Goal: Task Accomplishment & Management: Complete application form

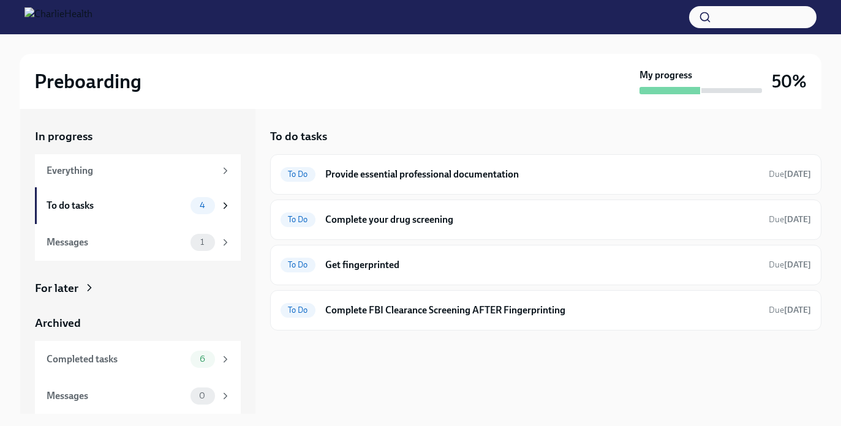
scroll to position [22, 0]
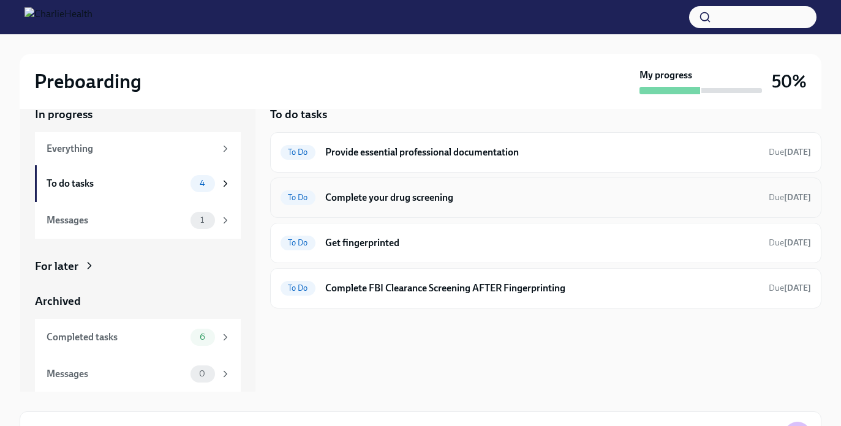
click at [452, 204] on h6 "Complete your drug screening" at bounding box center [541, 197] width 433 height 13
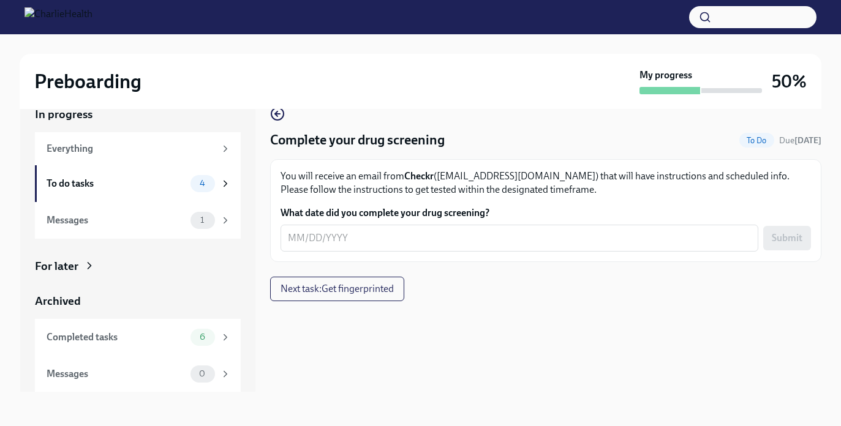
click at [796, 147] on div "To Do Due [DATE]" at bounding box center [780, 140] width 82 height 15
click at [748, 142] on span "To Do" at bounding box center [756, 140] width 35 height 9
click at [792, 125] on div "Complete your drug screening To Do Due [DATE] You will receive an email from Ch…" at bounding box center [545, 185] width 551 height 156
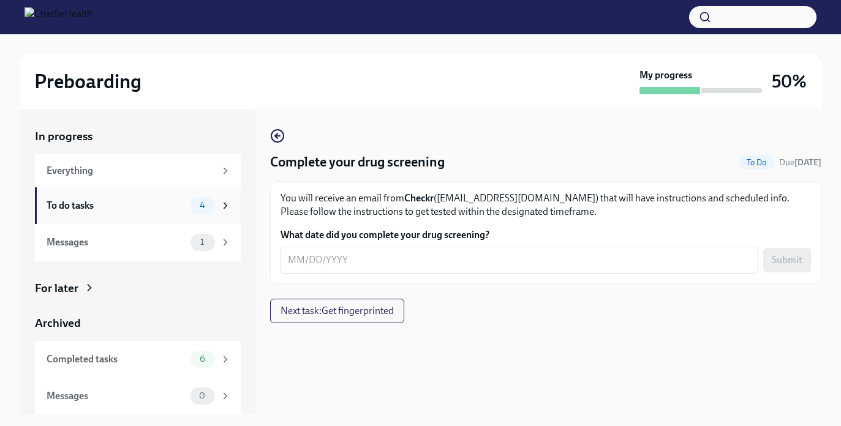
click at [160, 201] on div "To do tasks" at bounding box center [116, 205] width 139 height 13
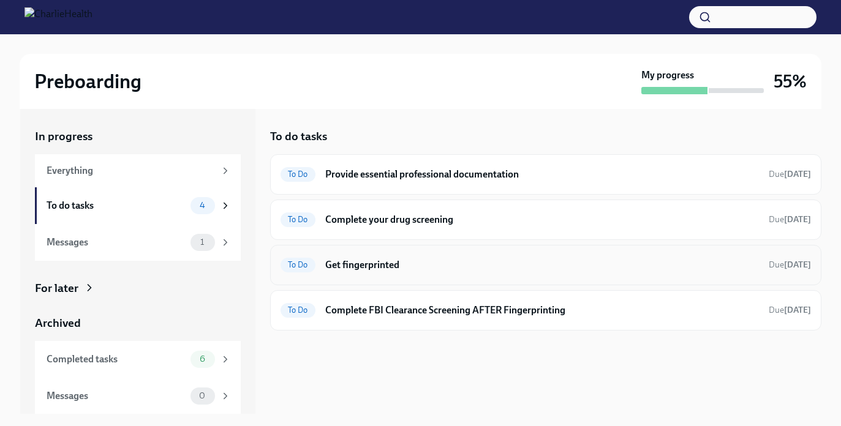
click at [375, 265] on h6 "Get fingerprinted" at bounding box center [541, 264] width 433 height 13
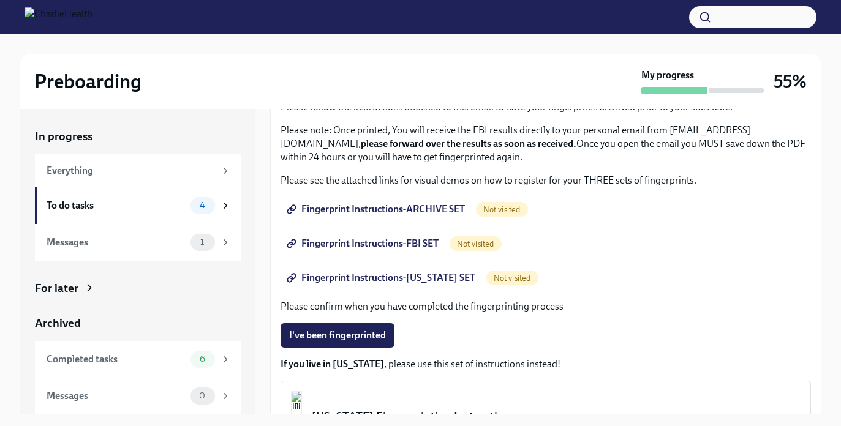
scroll to position [126, 0]
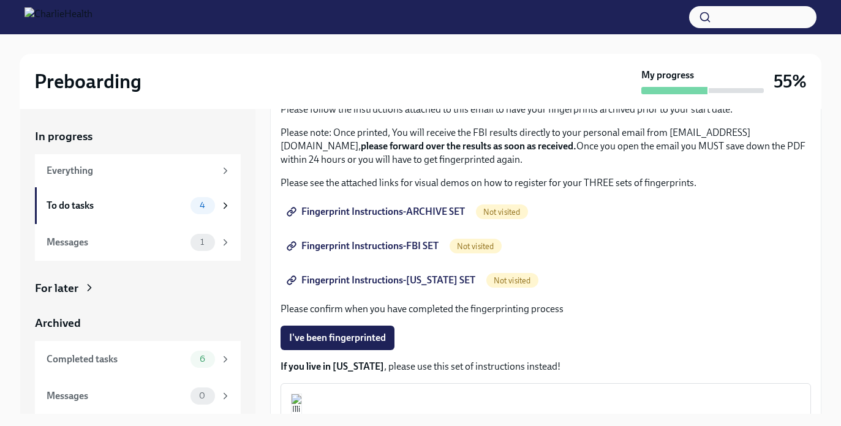
click at [397, 216] on span "Fingerprint Instructions-ARCHIVE SET" at bounding box center [377, 212] width 176 height 12
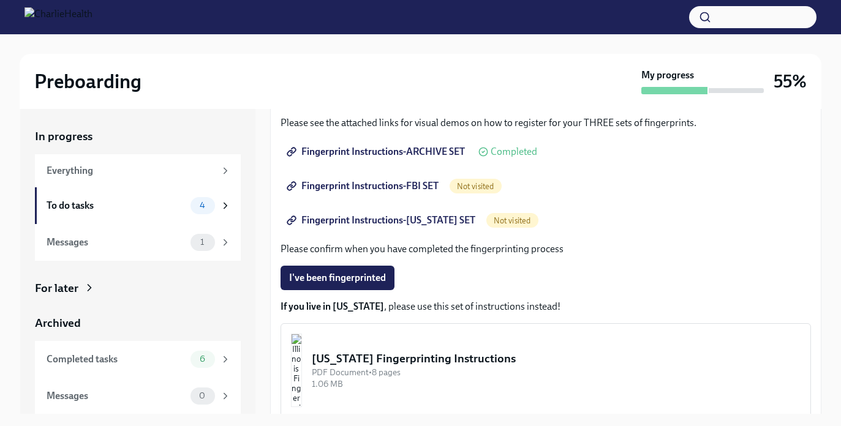
scroll to position [168, 0]
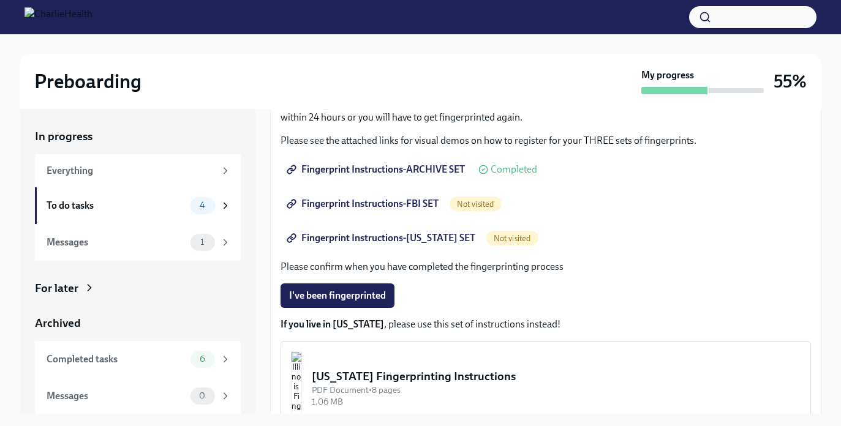
click at [416, 206] on span "Fingerprint Instructions-FBI SET" at bounding box center [363, 204] width 149 height 12
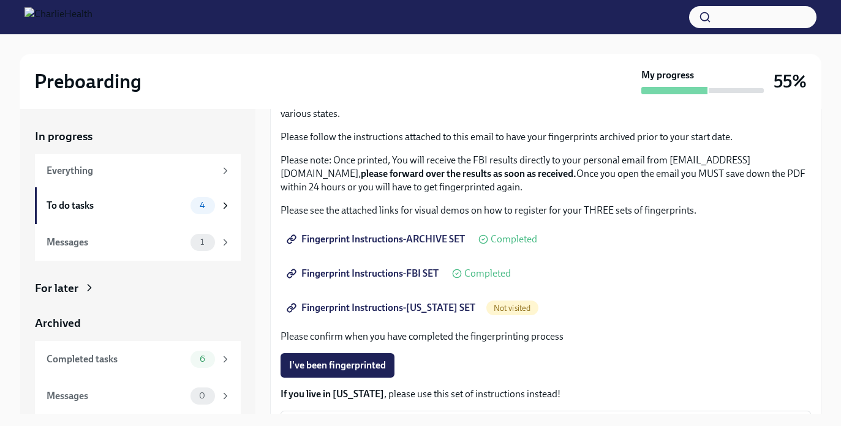
scroll to position [86, 0]
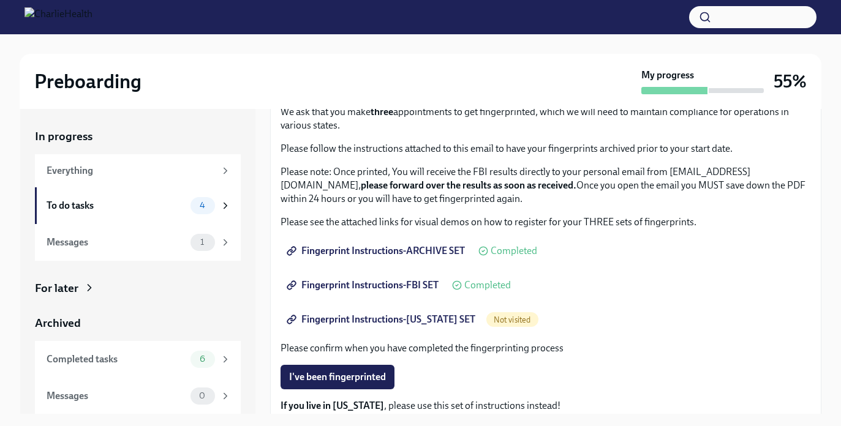
click at [371, 319] on span "Fingerprint Instructions-[US_STATE] SET" at bounding box center [382, 319] width 186 height 12
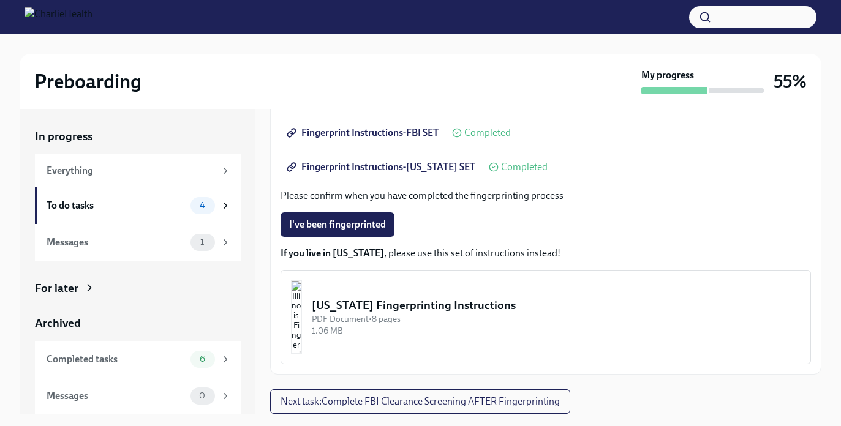
scroll to position [22, 0]
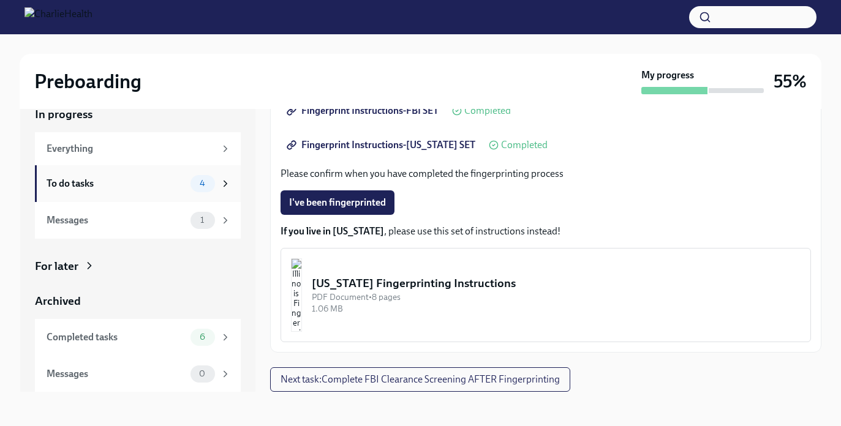
click at [201, 191] on div "4" at bounding box center [202, 183] width 24 height 17
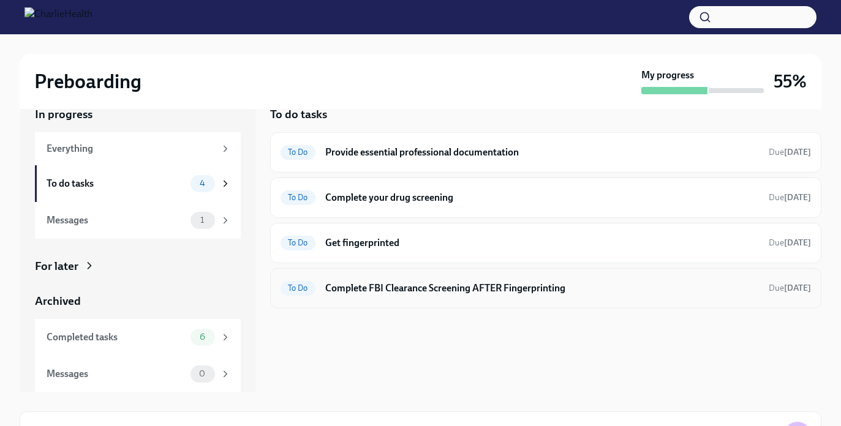
click at [353, 294] on h6 "Complete FBI Clearance Screening AFTER Fingerprinting" at bounding box center [541, 288] width 433 height 13
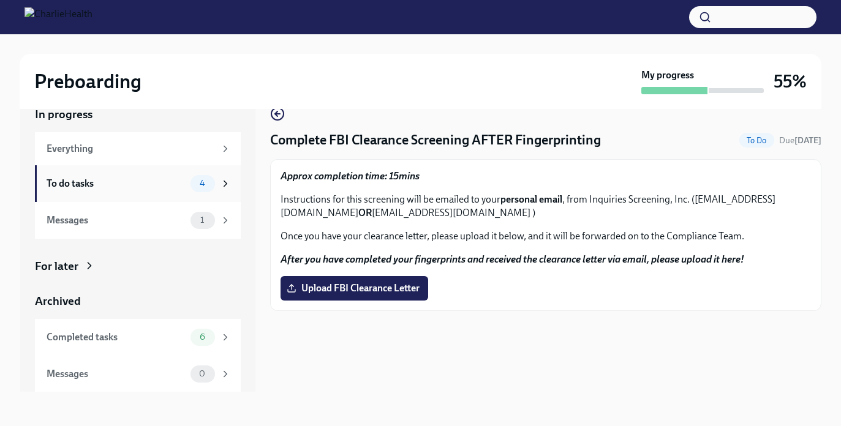
click at [143, 186] on div "To do tasks" at bounding box center [116, 183] width 139 height 13
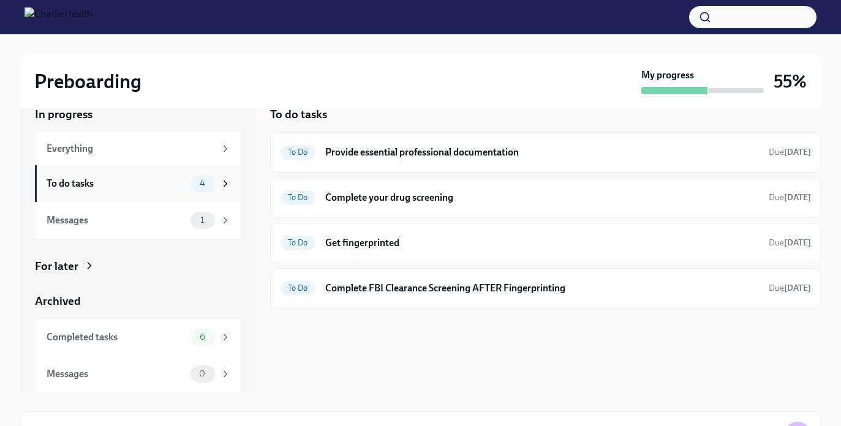
click at [196, 184] on span "4" at bounding box center [202, 183] width 20 height 9
click at [343, 152] on h6 "Provide essential professional documentation" at bounding box center [541, 152] width 433 height 13
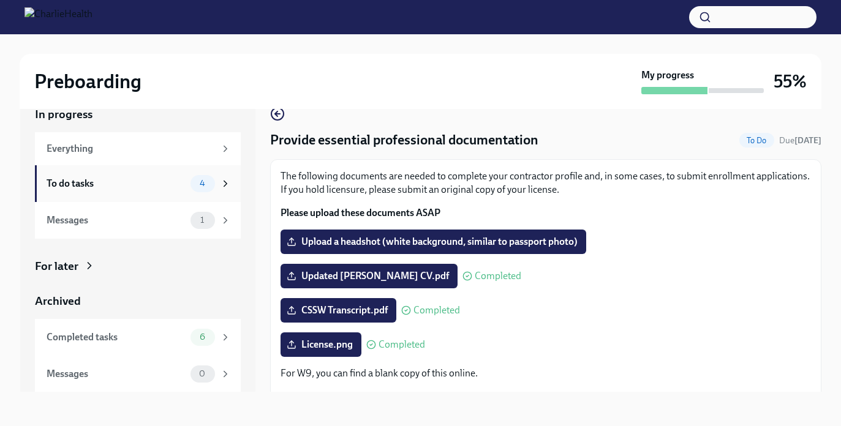
click at [163, 190] on div "To do tasks" at bounding box center [116, 183] width 139 height 13
